Goal: Obtain resource: Obtain resource

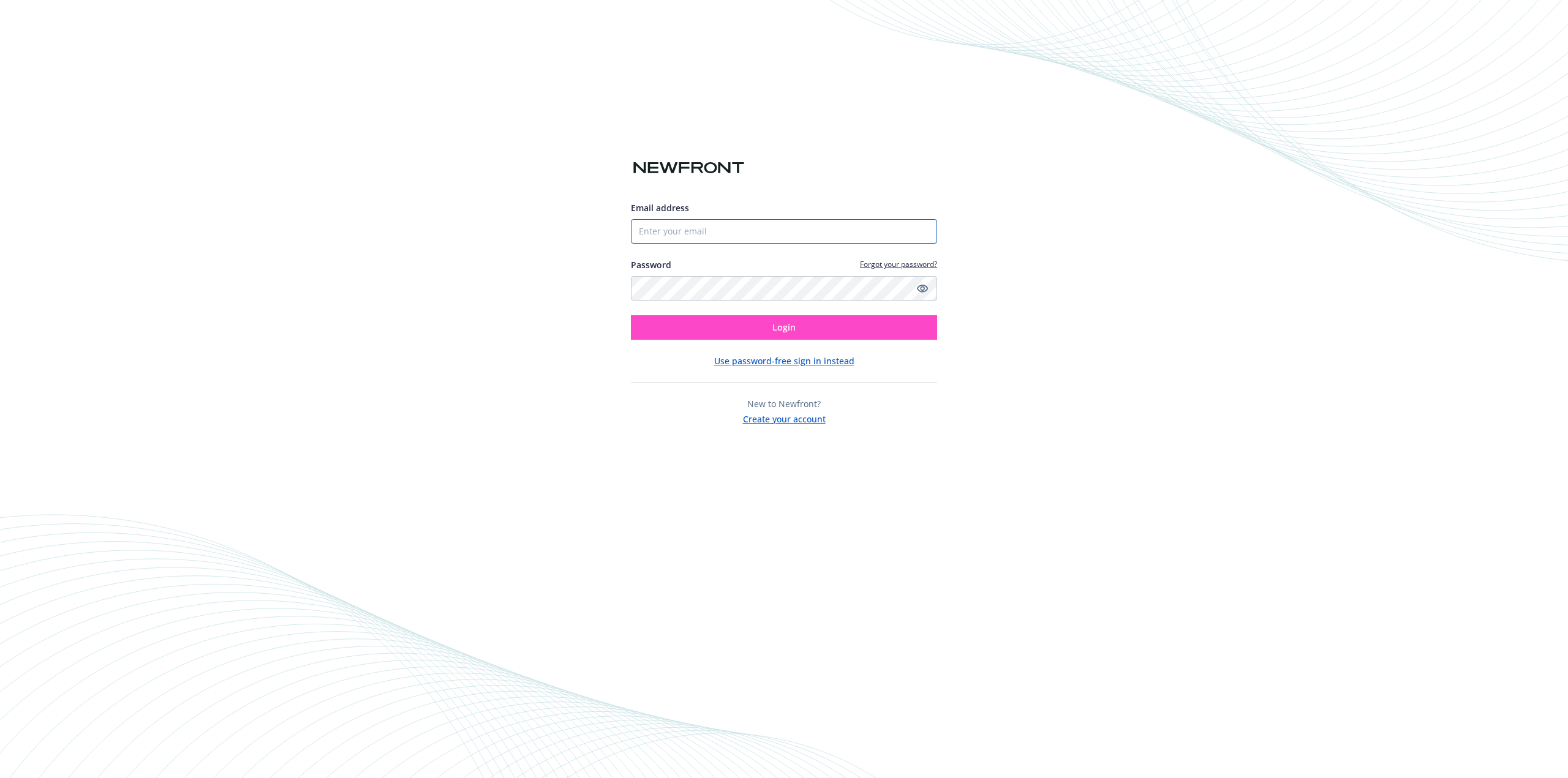
type input "[EMAIL_ADDRESS][DOMAIN_NAME]"
click at [862, 327] on button "Login" at bounding box center [784, 327] width 306 height 24
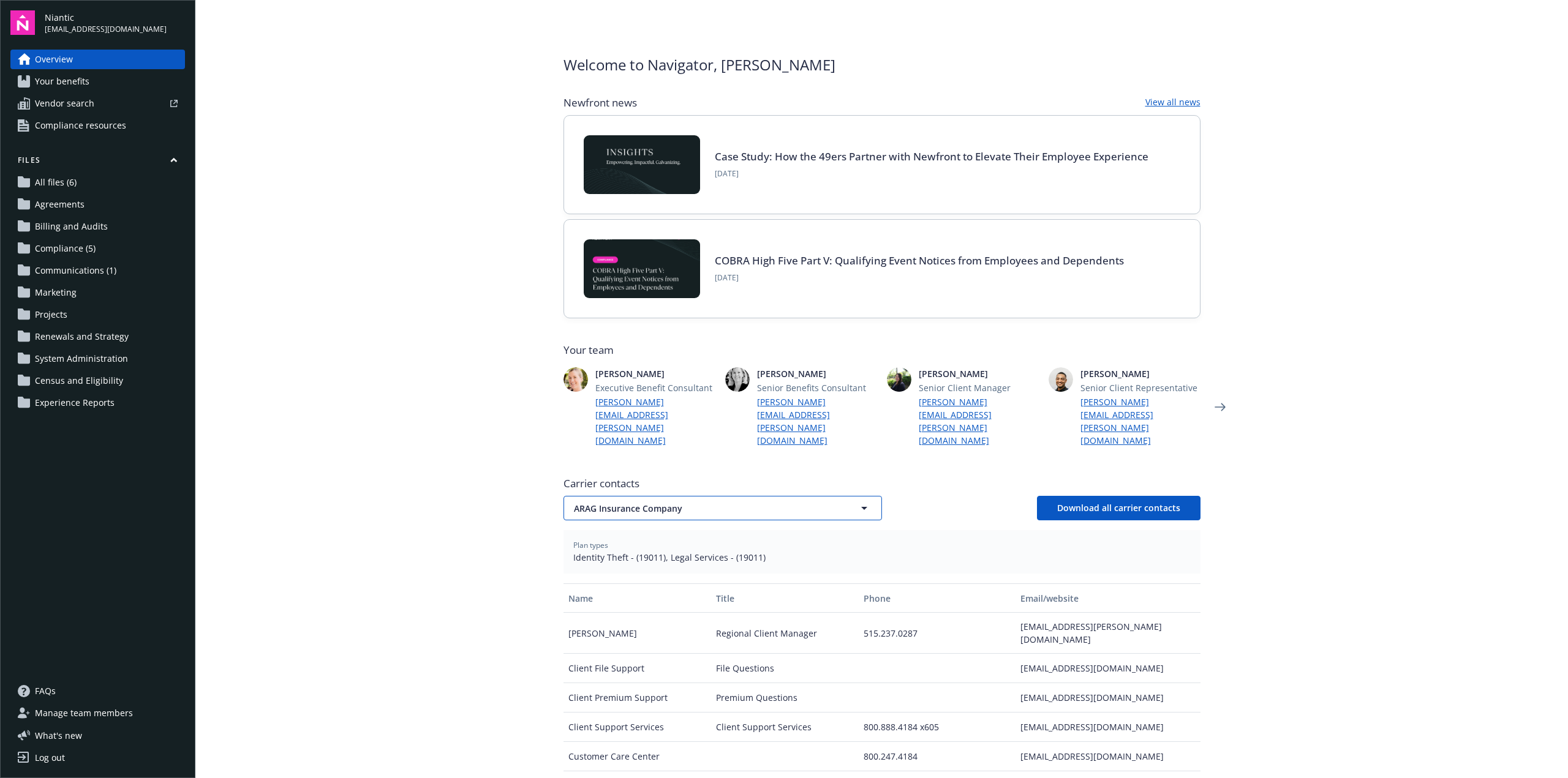
click at [656, 502] on span "ARAG Insurance Company" at bounding box center [702, 508] width 255 height 13
click at [659, 536] on div "ARAG Insurance Company" at bounding box center [630, 542] width 116 height 18
click at [642, 502] on span "ARAG Insurance Company" at bounding box center [702, 508] width 255 height 13
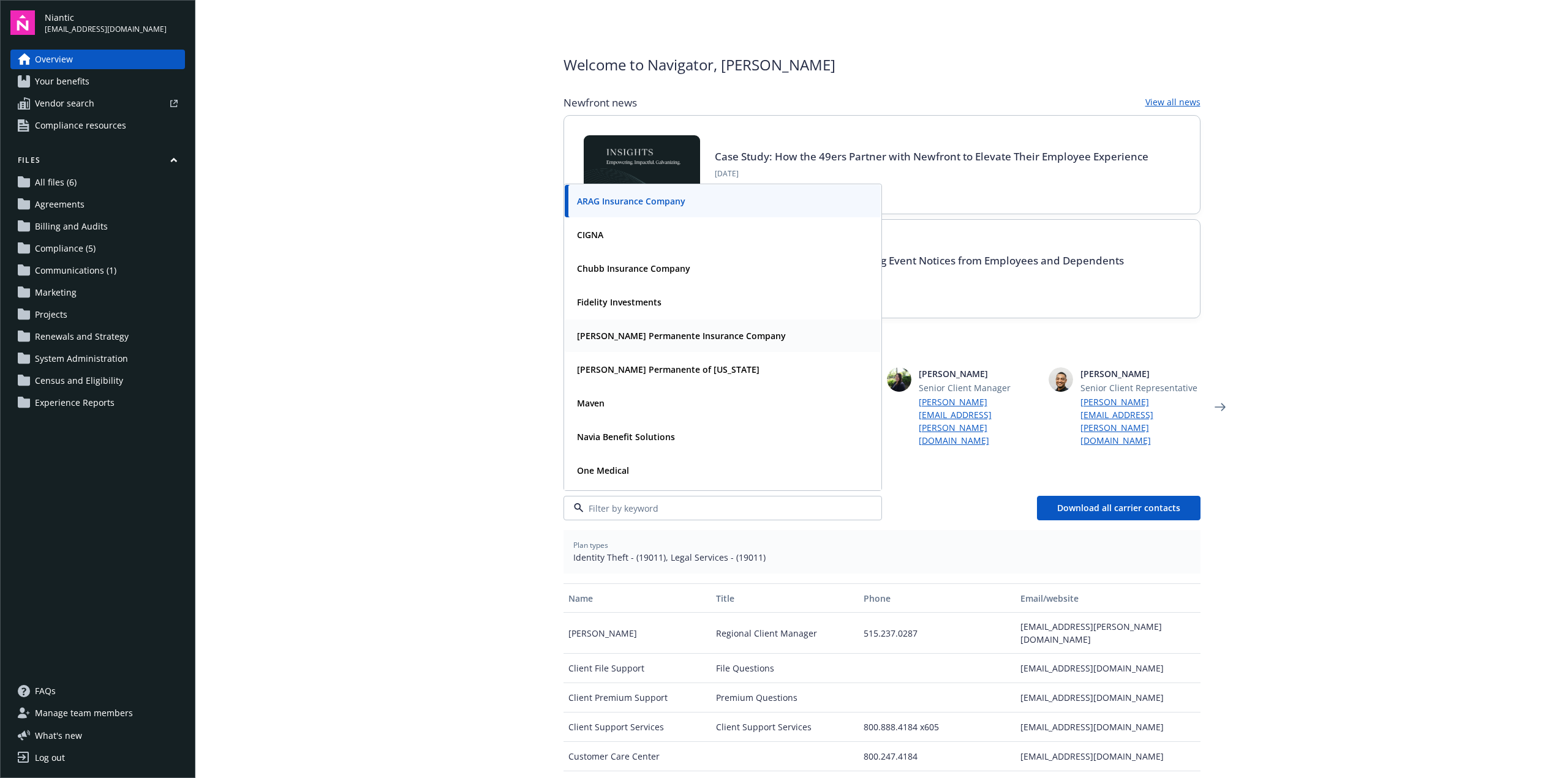
click at [715, 330] on strong "[PERSON_NAME] Permanente Insurance Company" at bounding box center [681, 336] width 209 height 12
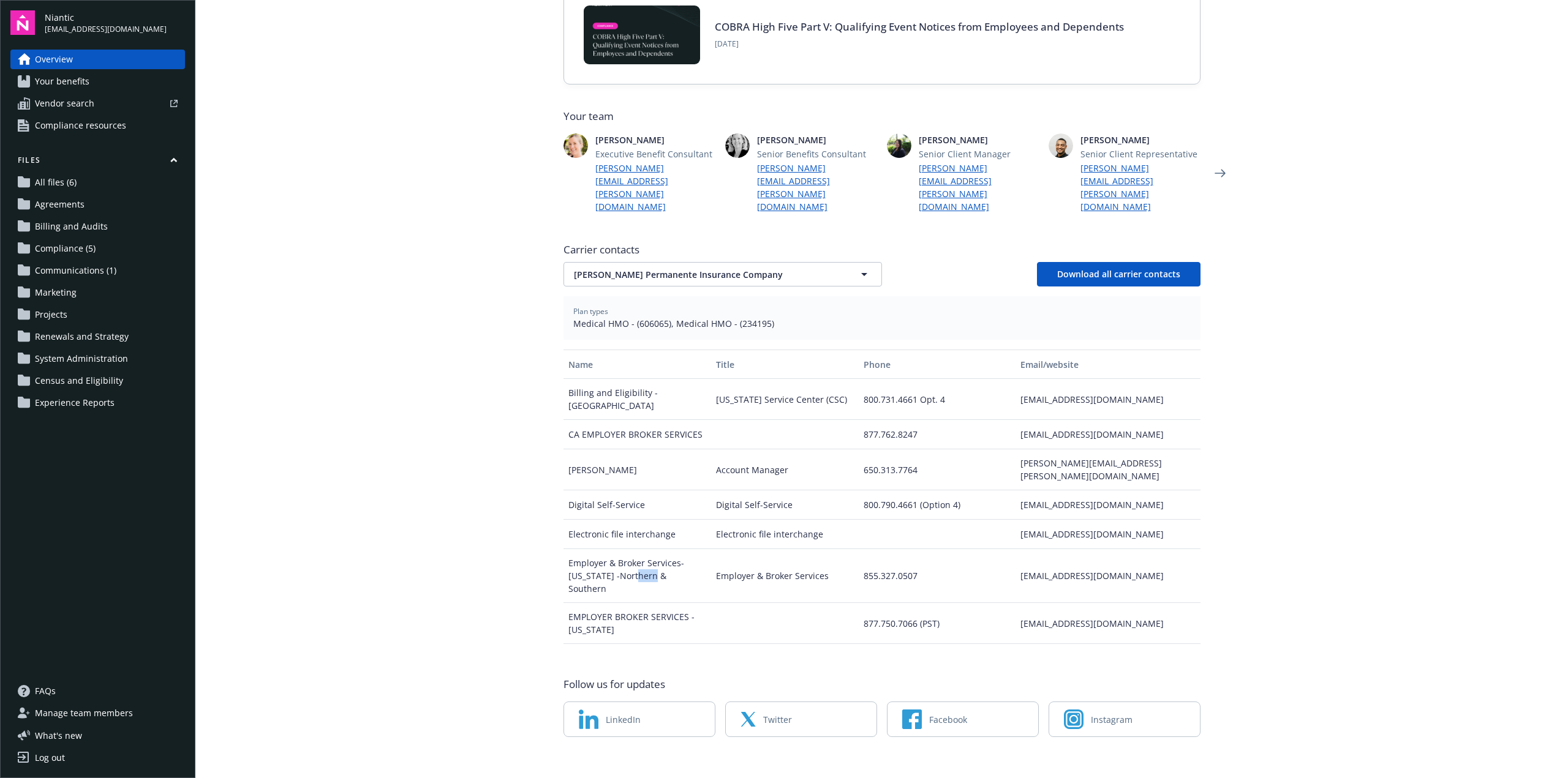
drag, startPoint x: 624, startPoint y: 534, endPoint x: 649, endPoint y: 536, distance: 25.1
click at [648, 549] on div "Employer & Broker Services- [US_STATE] -Northern & Southern" at bounding box center [637, 576] width 147 height 54
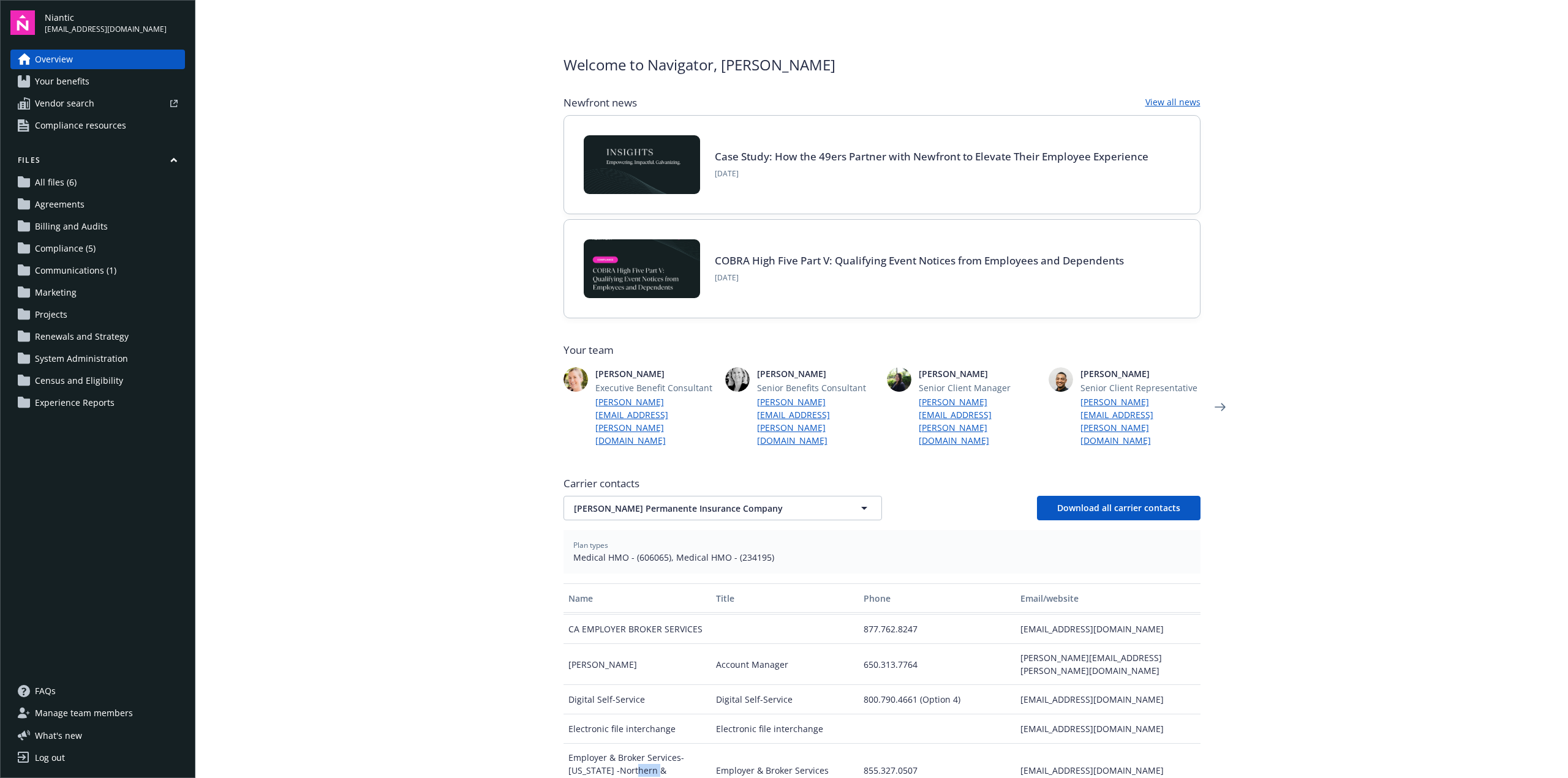
scroll to position [61, 0]
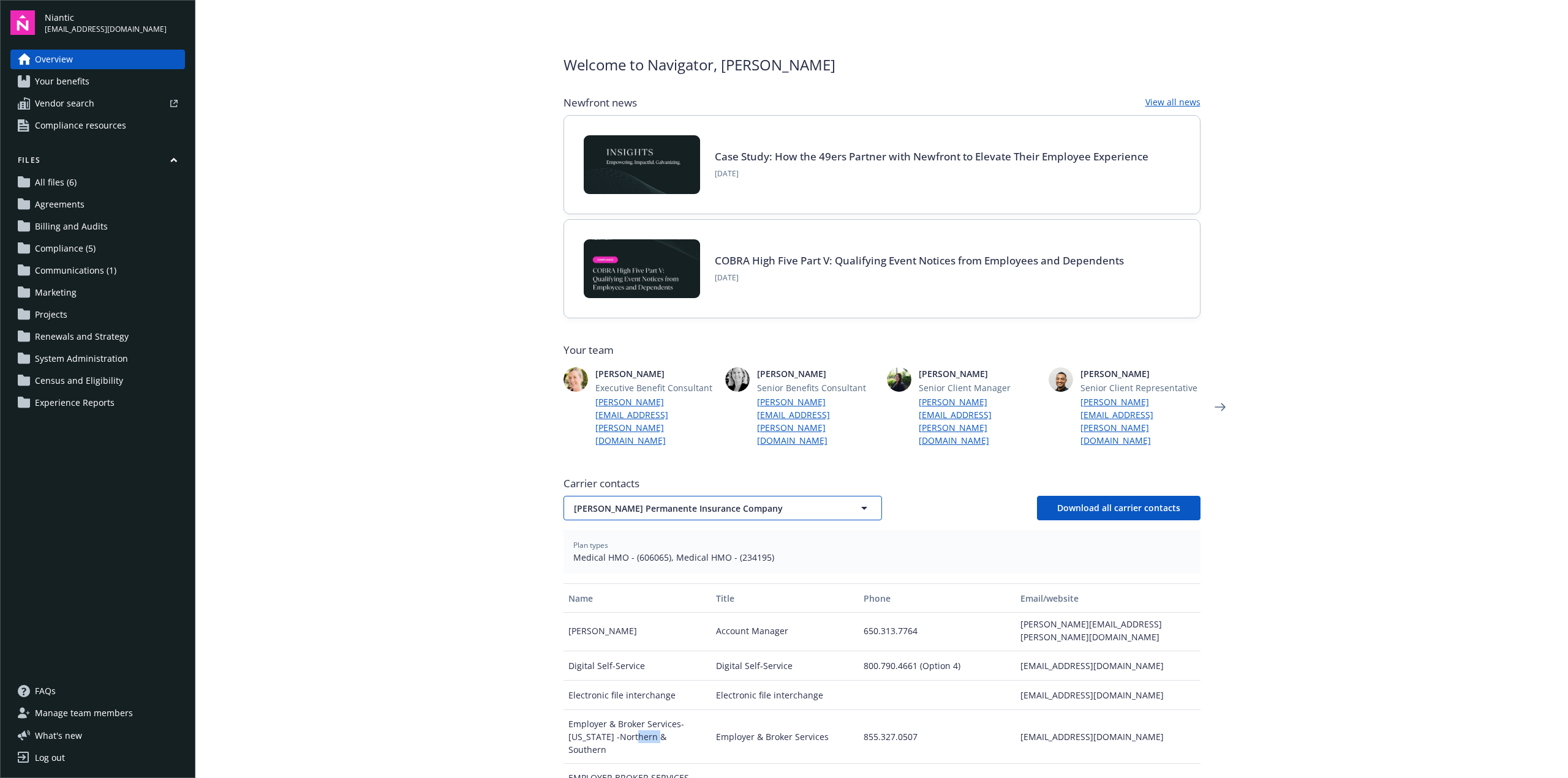
click at [675, 502] on span "[PERSON_NAME] Permanente Insurance Company" at bounding box center [702, 508] width 255 height 13
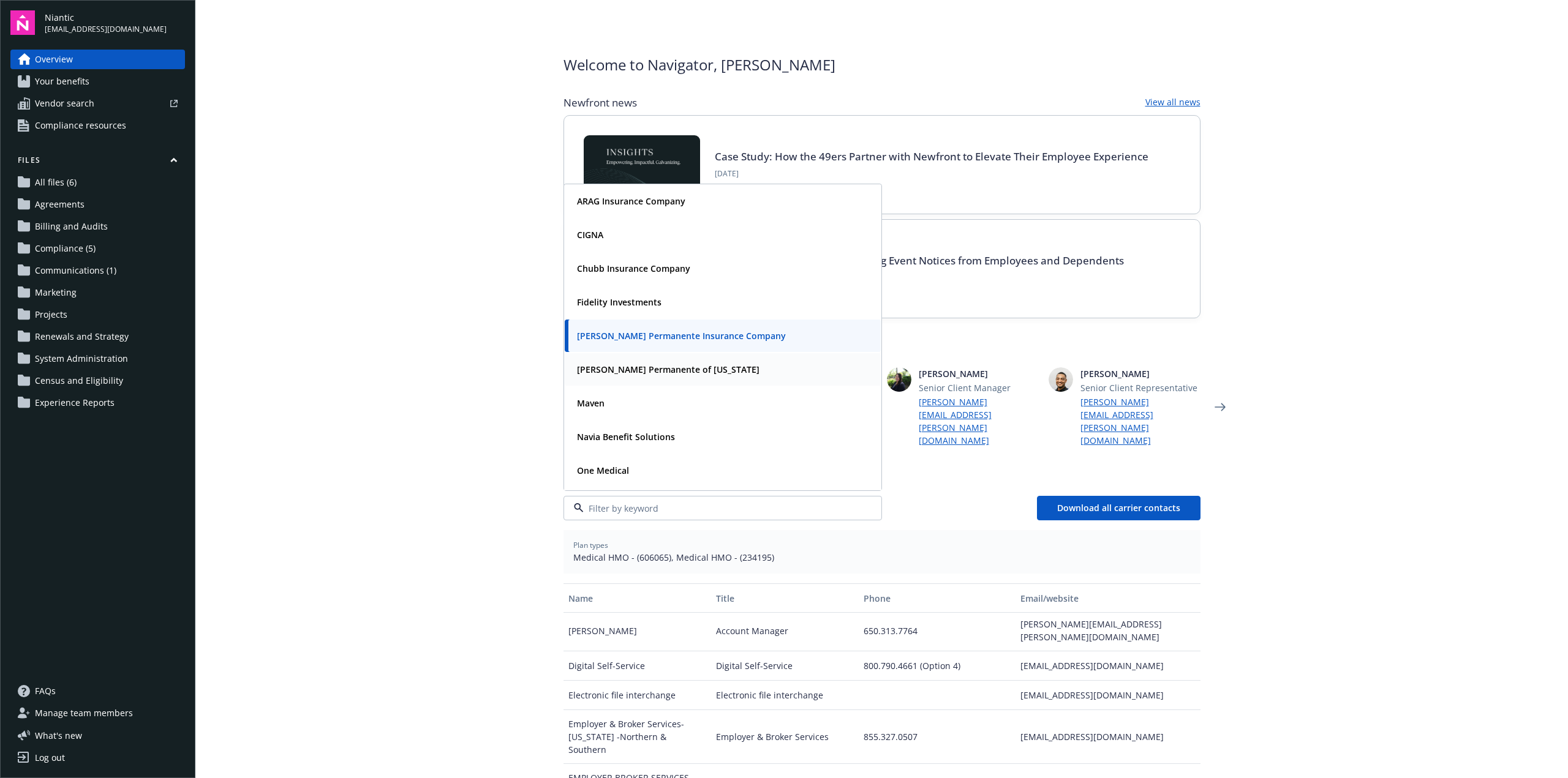
click at [679, 364] on strong "[PERSON_NAME] Permanente of [US_STATE]" at bounding box center [668, 370] width 182 height 12
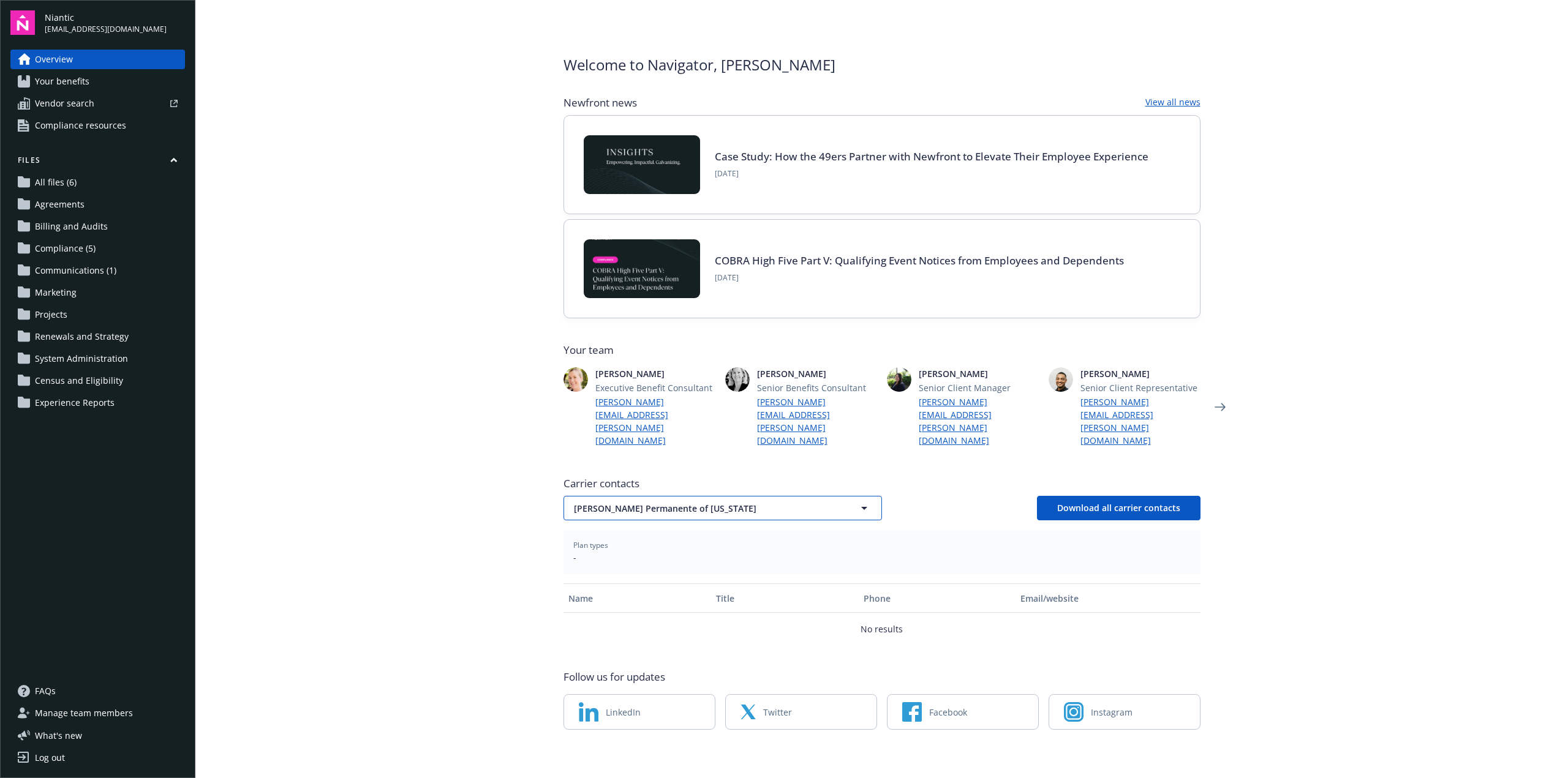
click at [653, 502] on span "[PERSON_NAME] Permanente of [US_STATE]" at bounding box center [702, 508] width 255 height 13
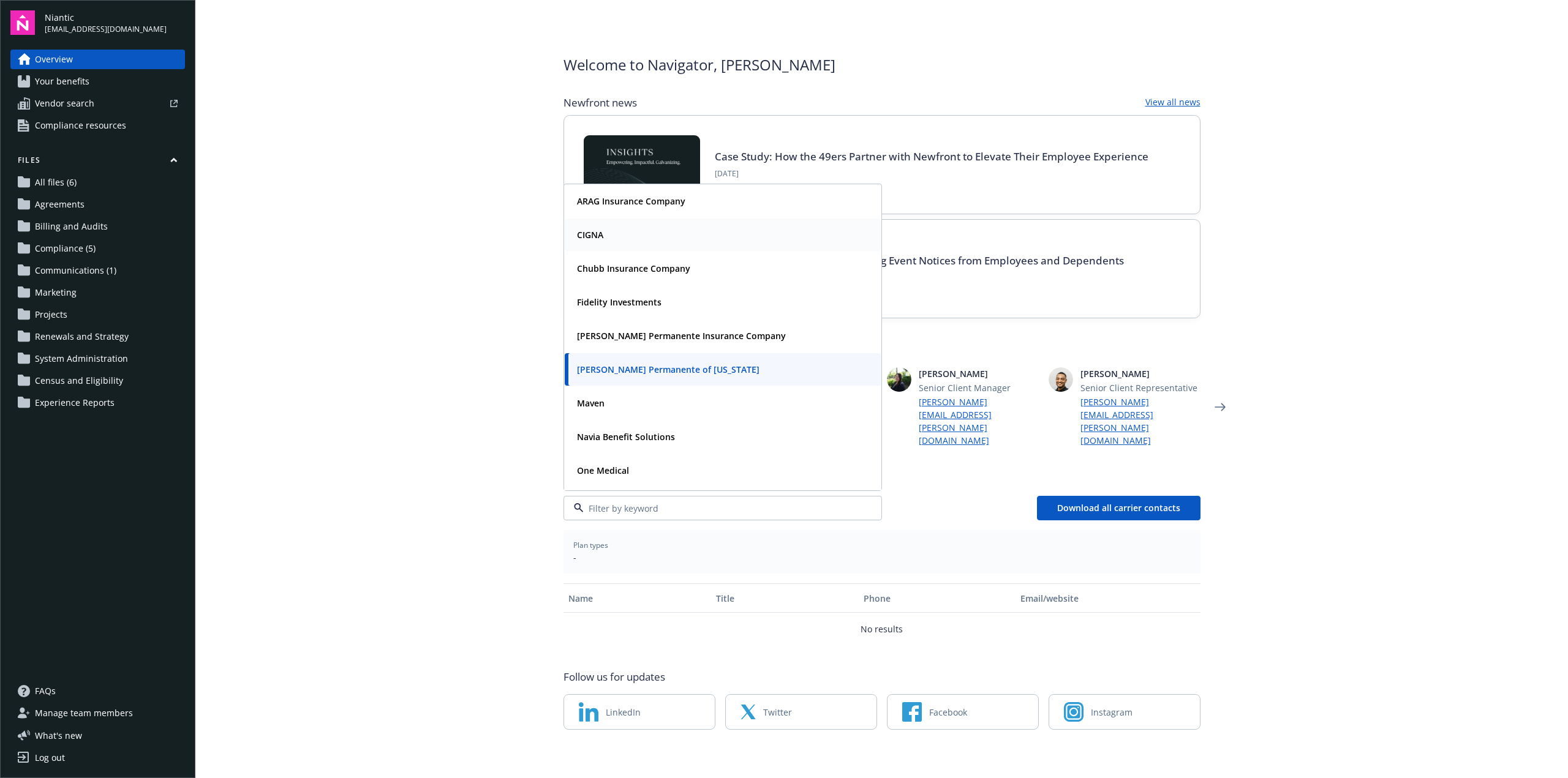
click at [642, 227] on div "CIGNA" at bounding box center [723, 234] width 301 height 18
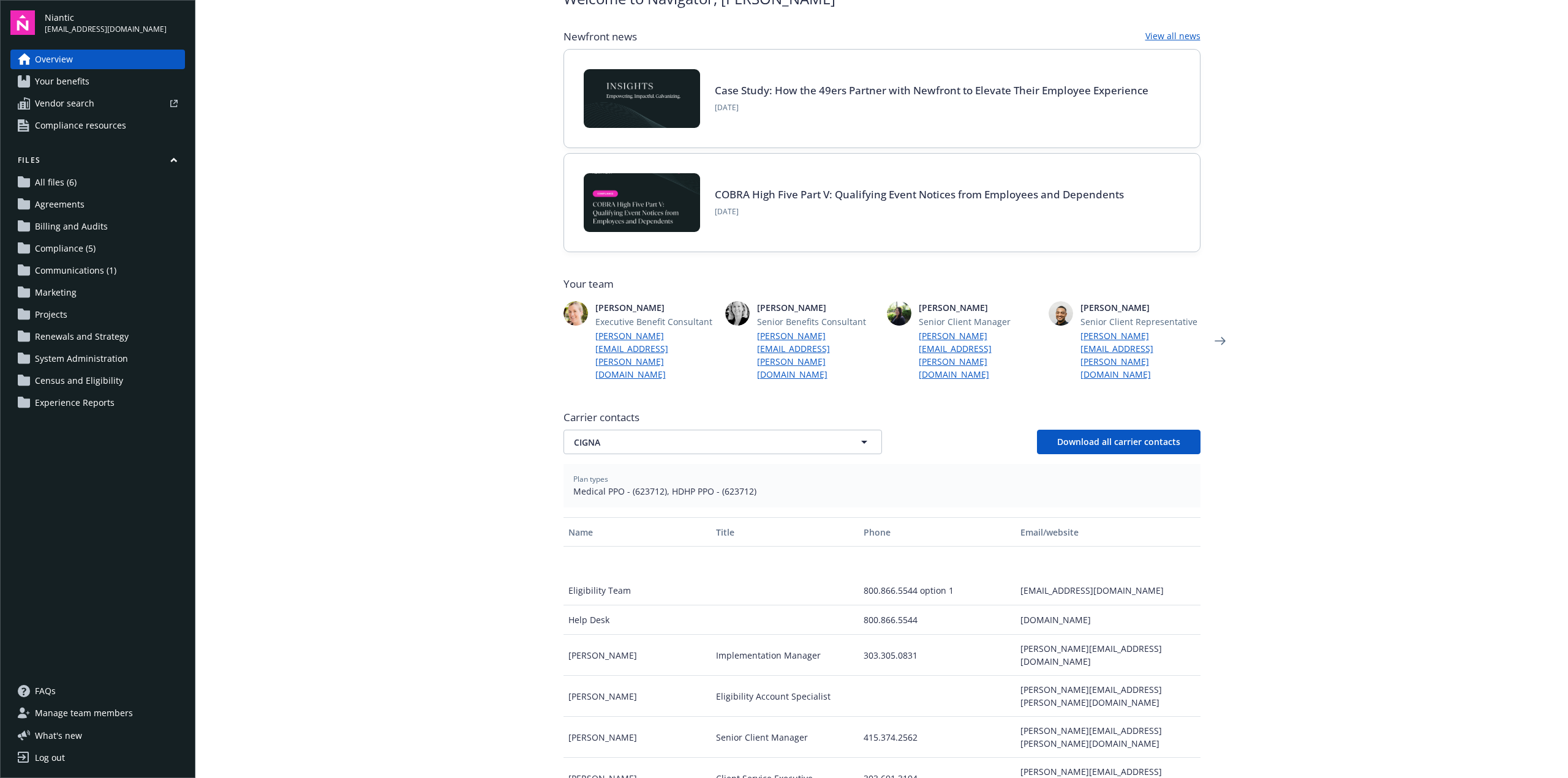
scroll to position [234, 0]
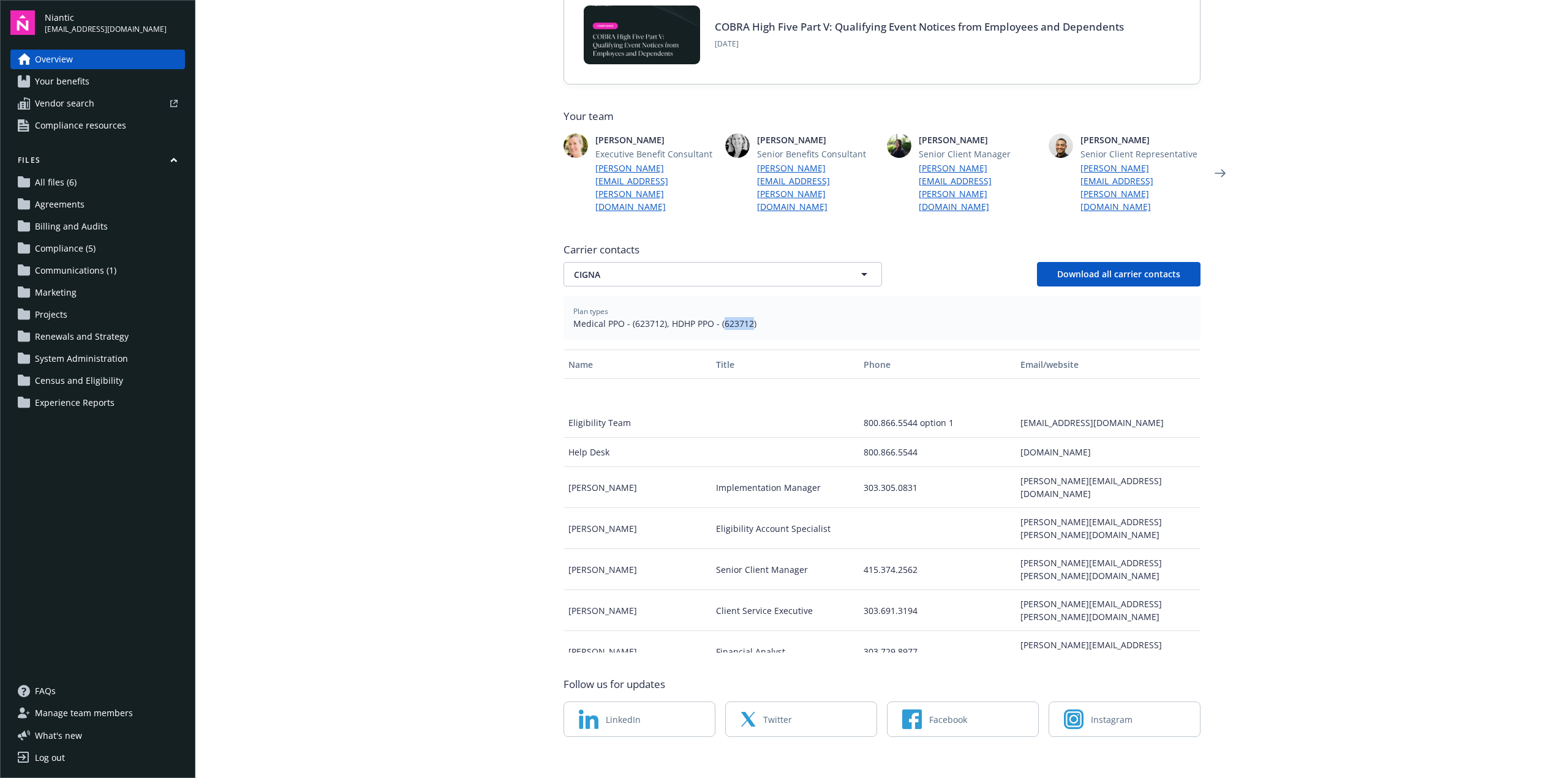
drag, startPoint x: 718, startPoint y: 311, endPoint x: 746, endPoint y: 311, distance: 28.0
click at [746, 317] on span "Medical PPO - (623712), HDHP PPO - (623712)" at bounding box center [882, 323] width 617 height 13
copy span "623712"
click at [738, 268] on span "CIGNA" at bounding box center [702, 274] width 255 height 13
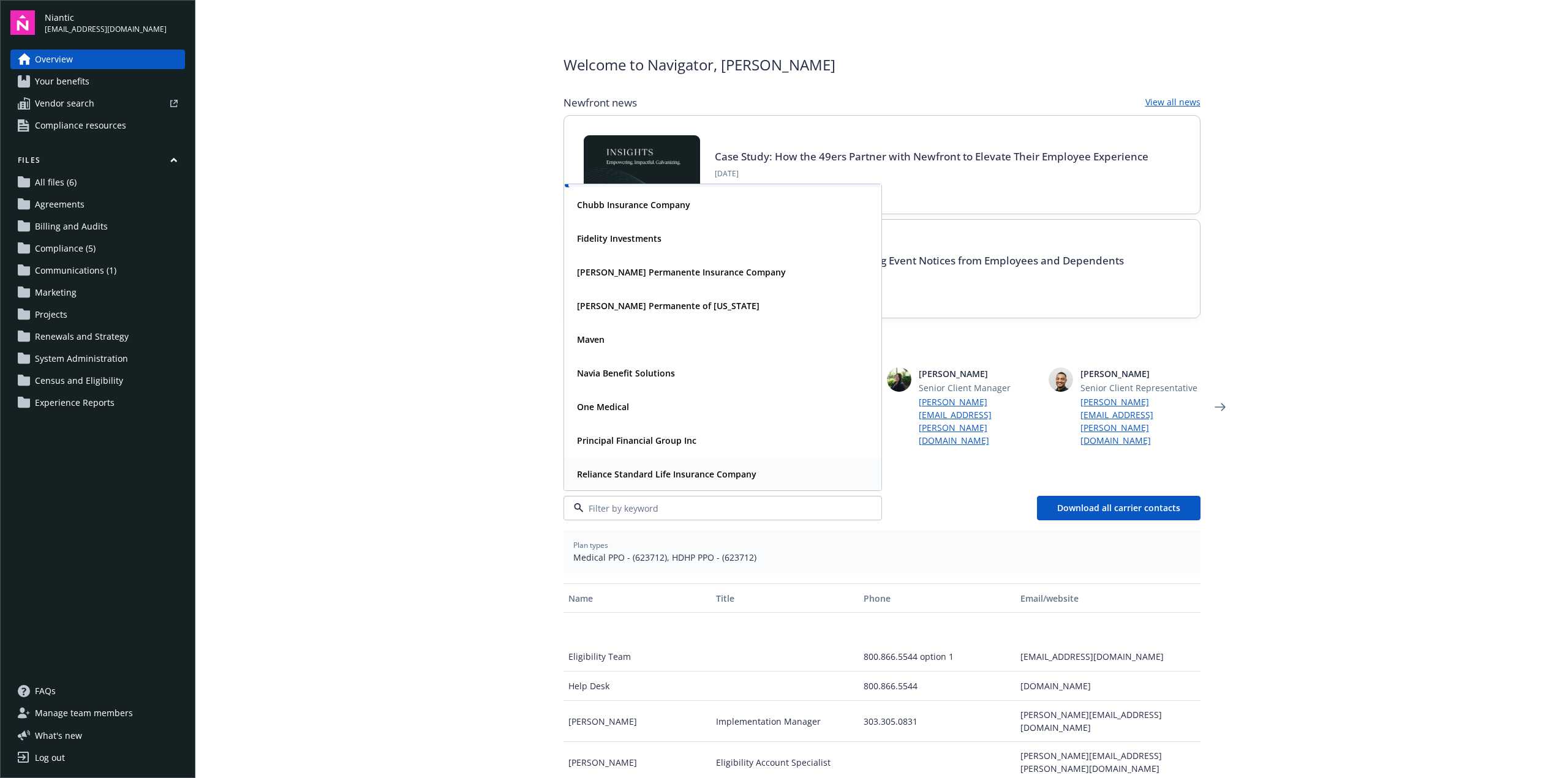
scroll to position [98, 0]
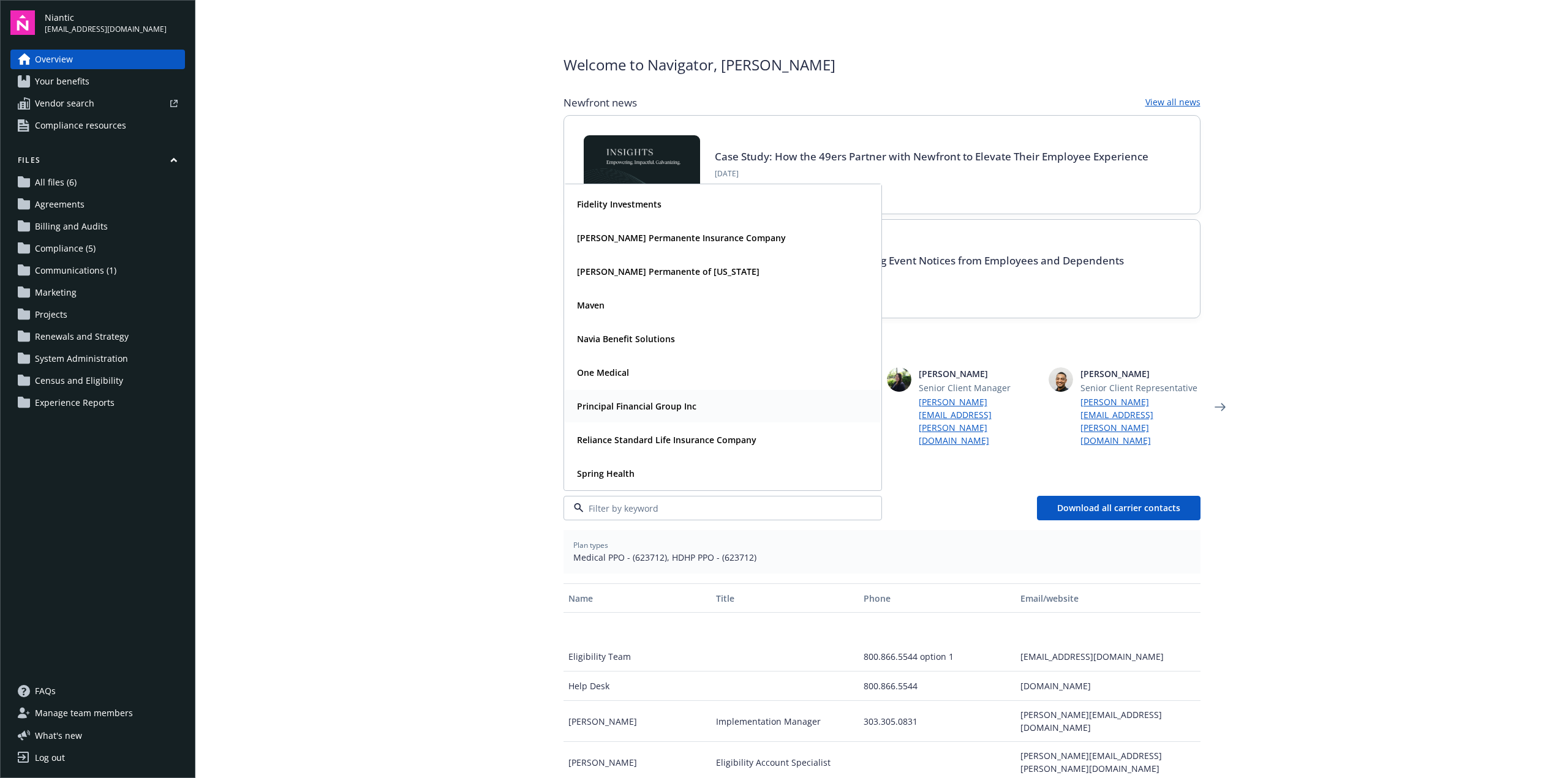
click at [647, 400] on strong "Principal Financial Group Inc" at bounding box center [636, 406] width 120 height 12
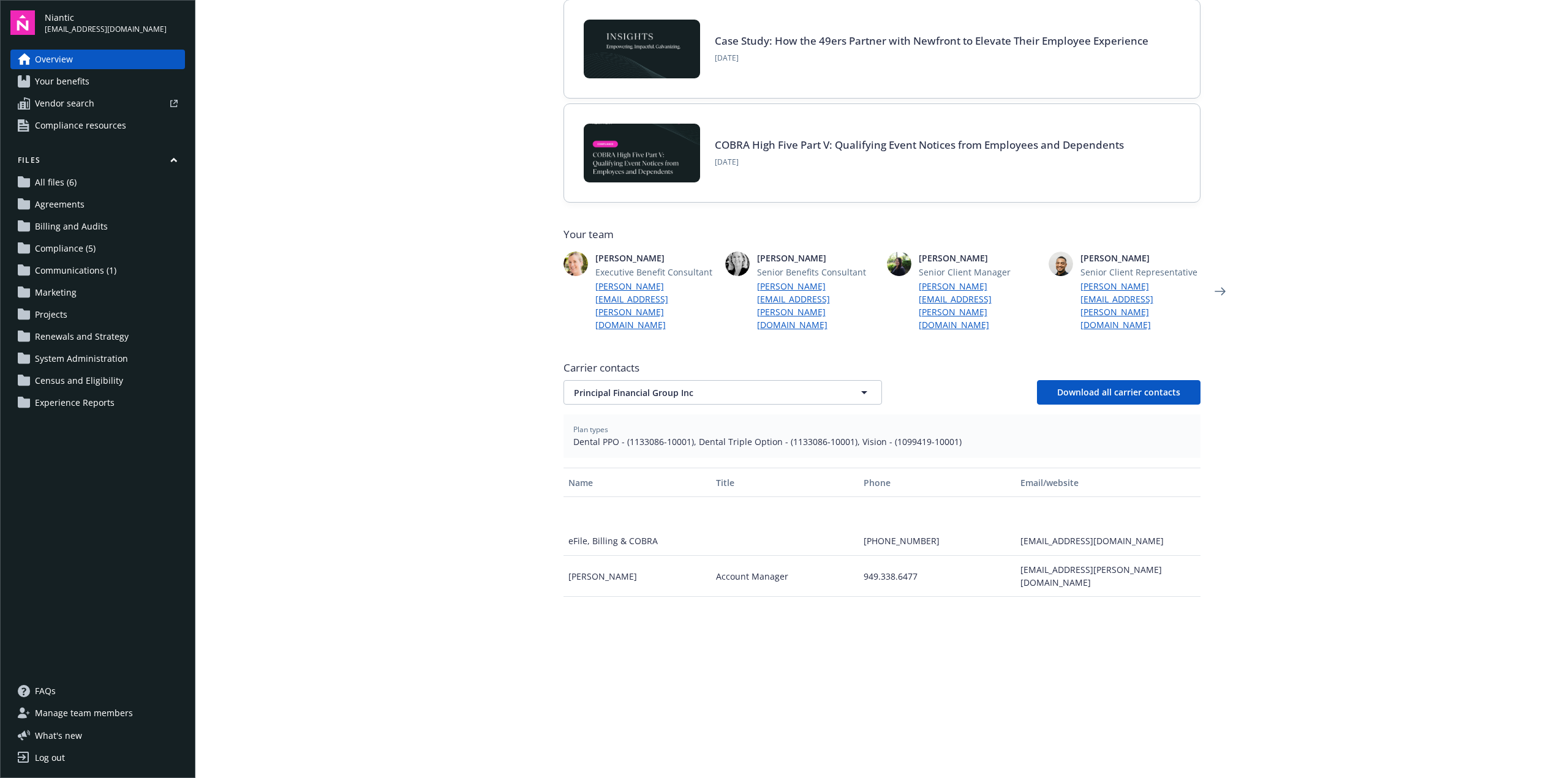
scroll to position [234, 0]
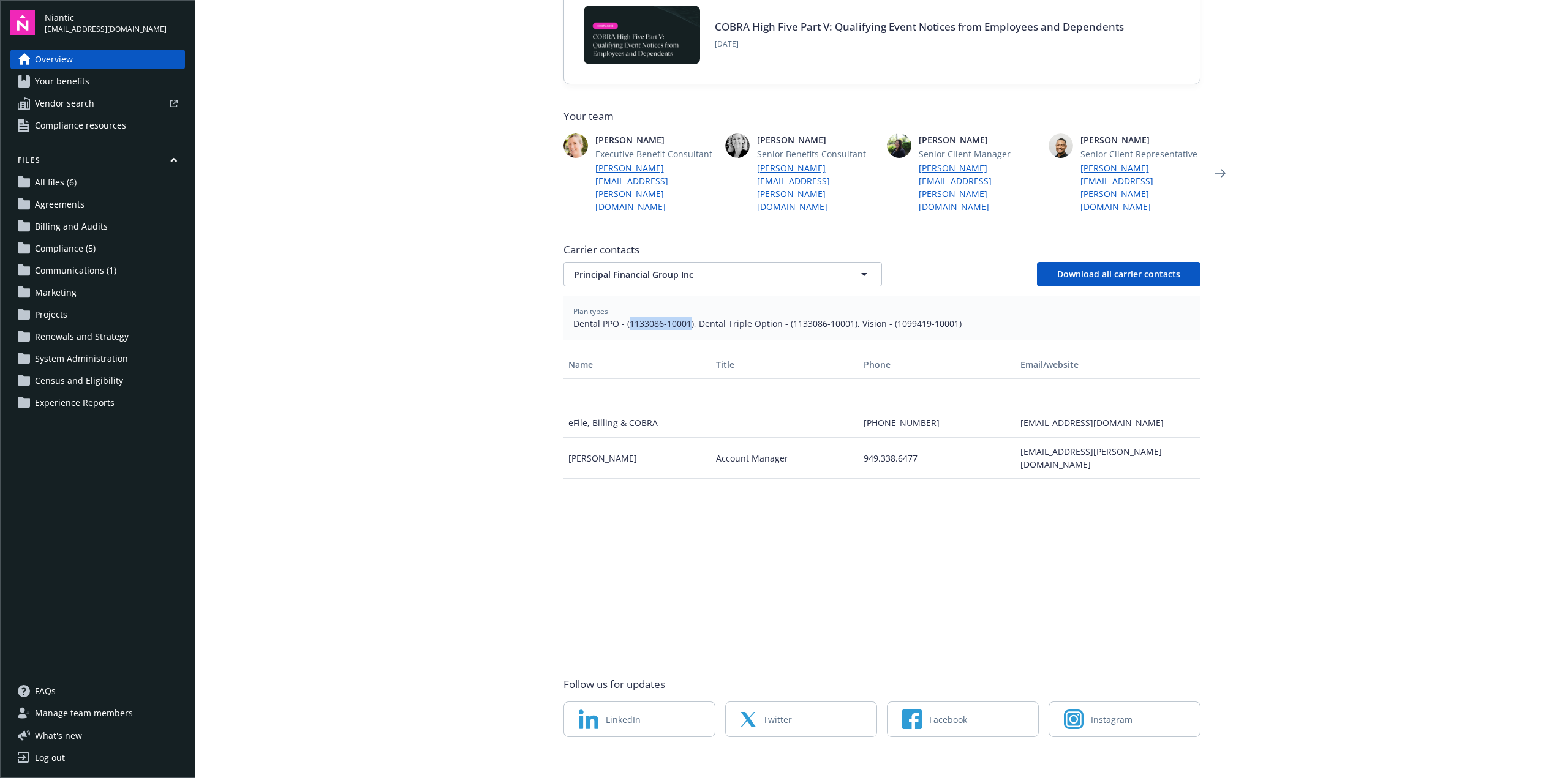
drag, startPoint x: 624, startPoint y: 310, endPoint x: 683, endPoint y: 310, distance: 59.0
click at [683, 317] on span "Dental PPO - (1133086-10001), Dental Triple Option - (1133086-10001), Vision - …" at bounding box center [882, 323] width 617 height 13
copy span "1133086-10001"
